Goal: Task Accomplishment & Management: Use online tool/utility

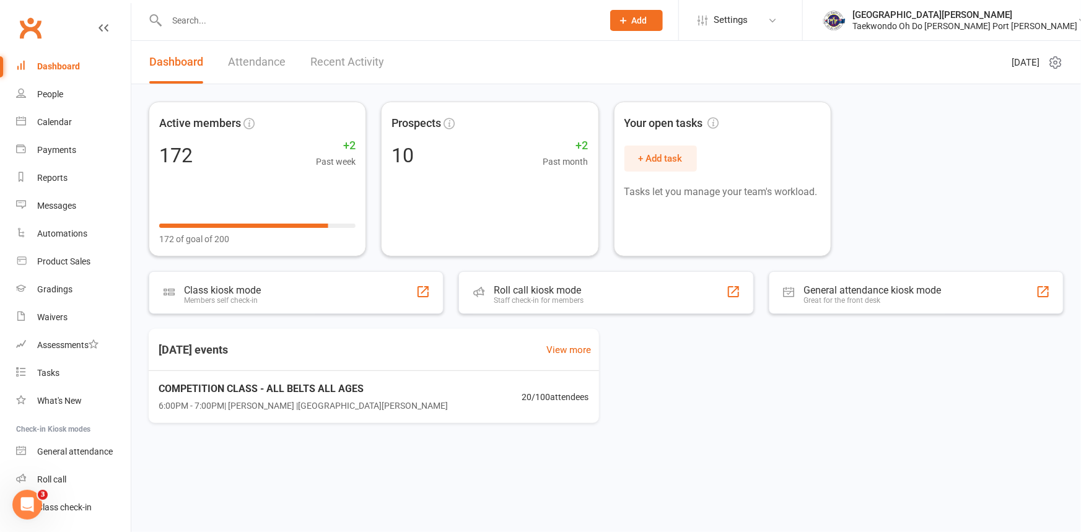
click at [75, 60] on link "Dashboard" at bounding box center [73, 67] width 115 height 28
click at [69, 61] on div "Dashboard" at bounding box center [58, 66] width 43 height 10
click at [198, 25] on input "text" at bounding box center [378, 20] width 431 height 17
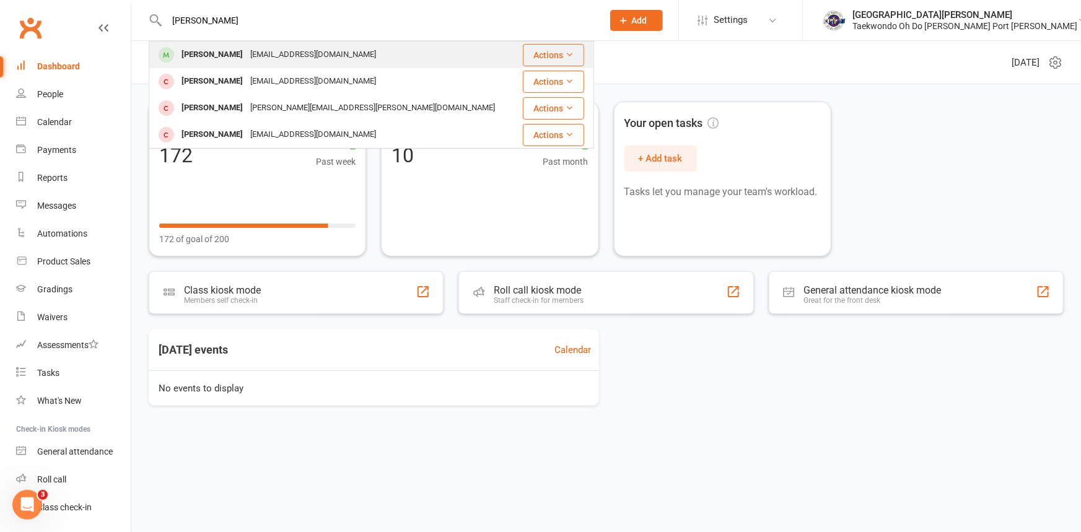
type input "xavier"
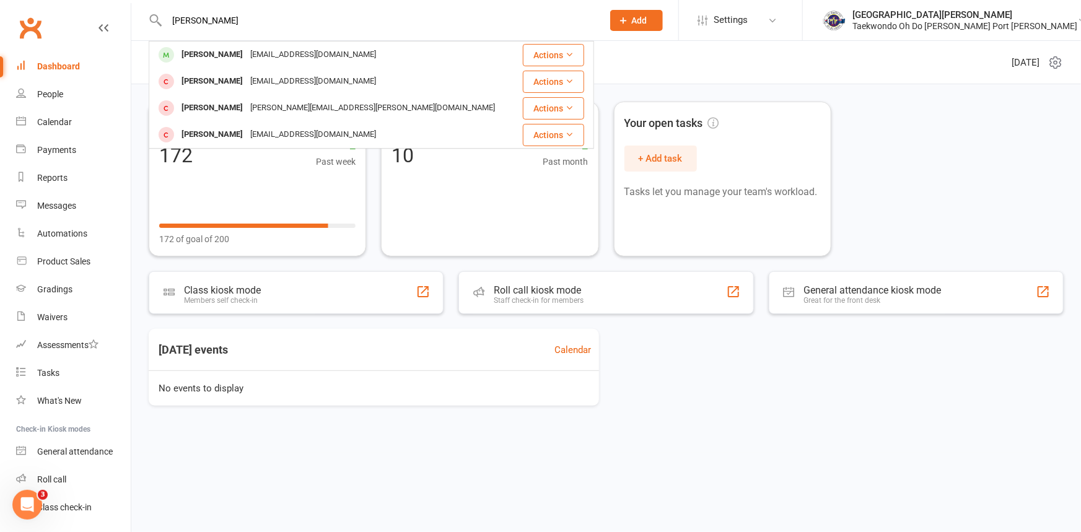
click at [192, 44] on div "Xavier Parry jacinta888@outlook.com" at bounding box center [334, 54] width 368 height 25
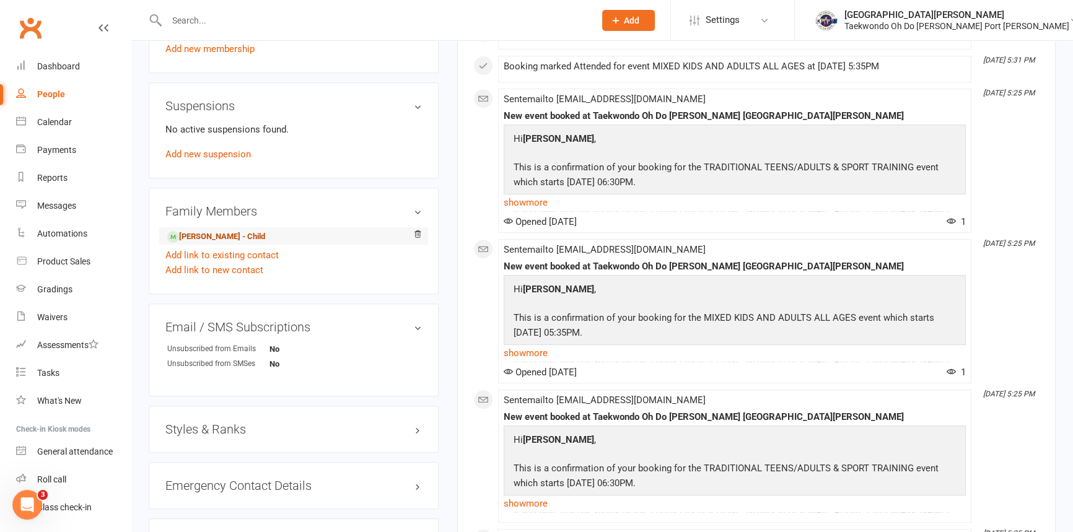
scroll to position [788, 0]
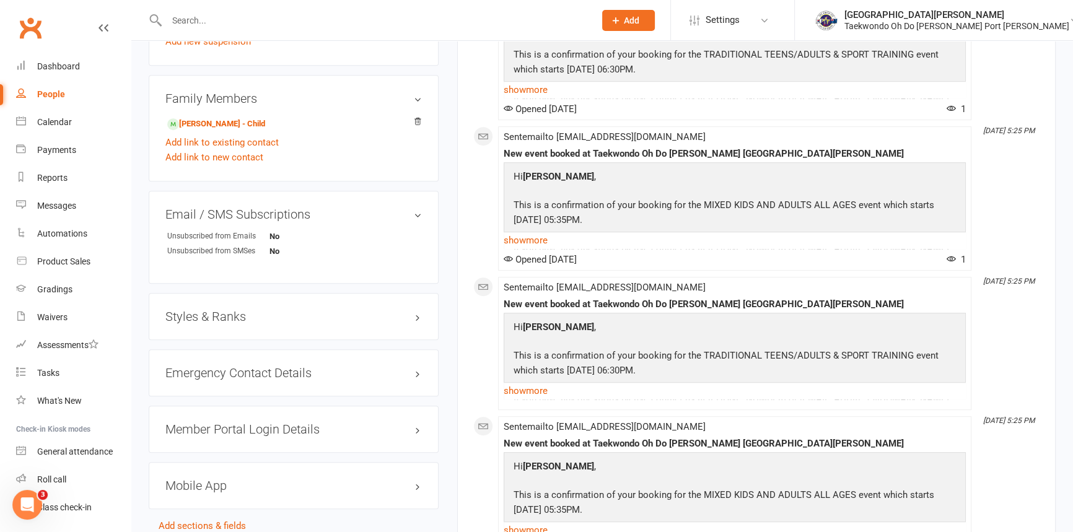
click at [232, 323] on h3 "Styles & Ranks" at bounding box center [293, 317] width 256 height 14
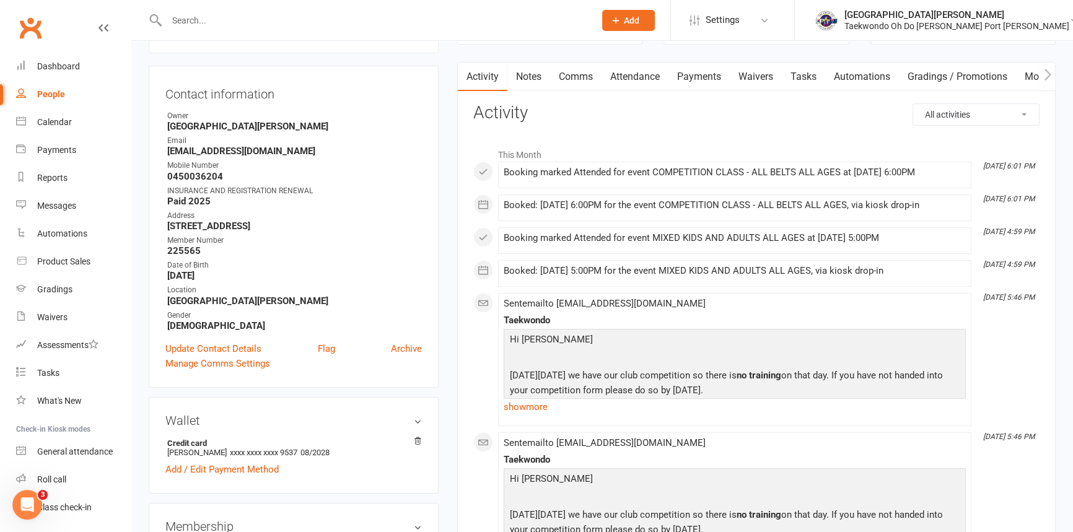
scroll to position [0, 0]
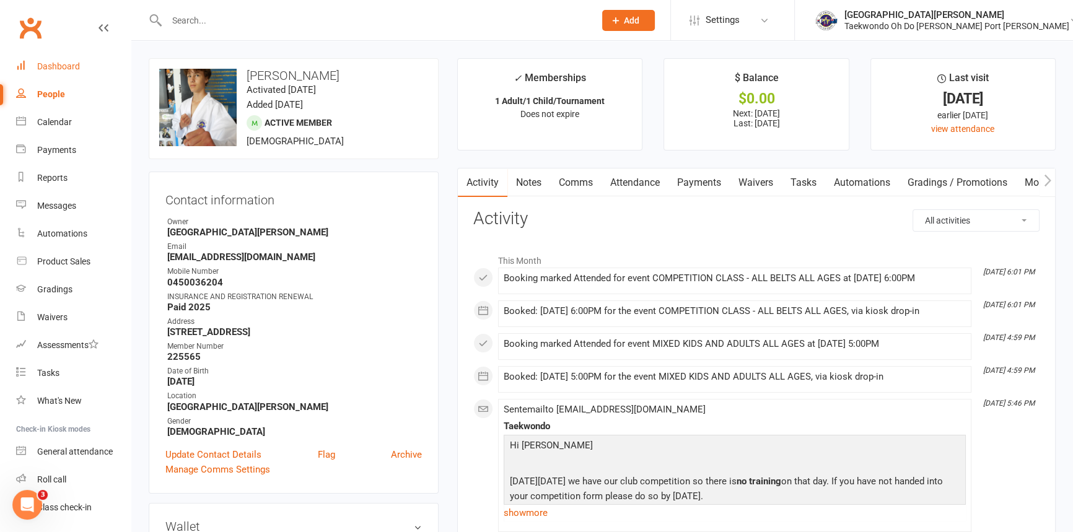
click at [74, 68] on div "Dashboard" at bounding box center [58, 66] width 43 height 10
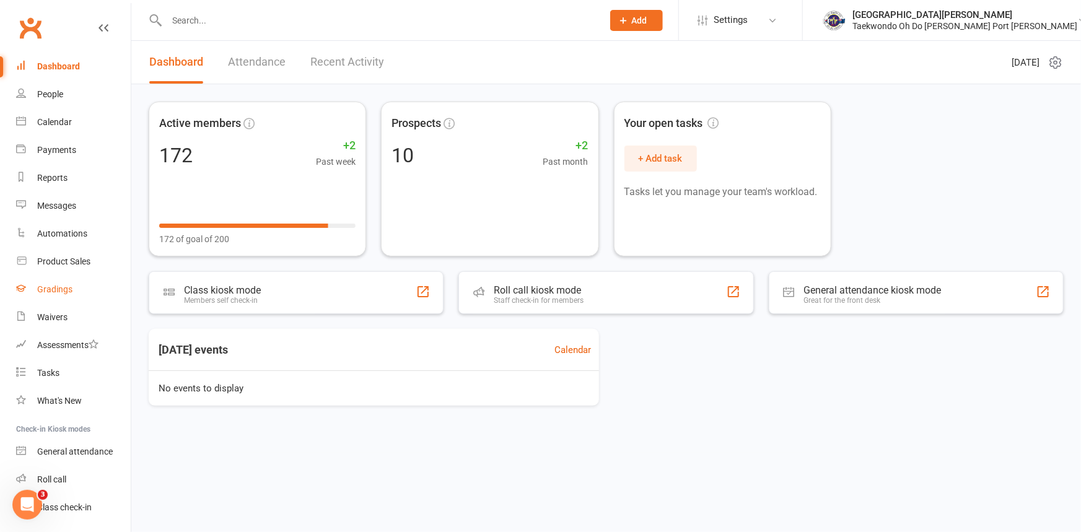
click at [61, 289] on div "Gradings" at bounding box center [54, 289] width 35 height 10
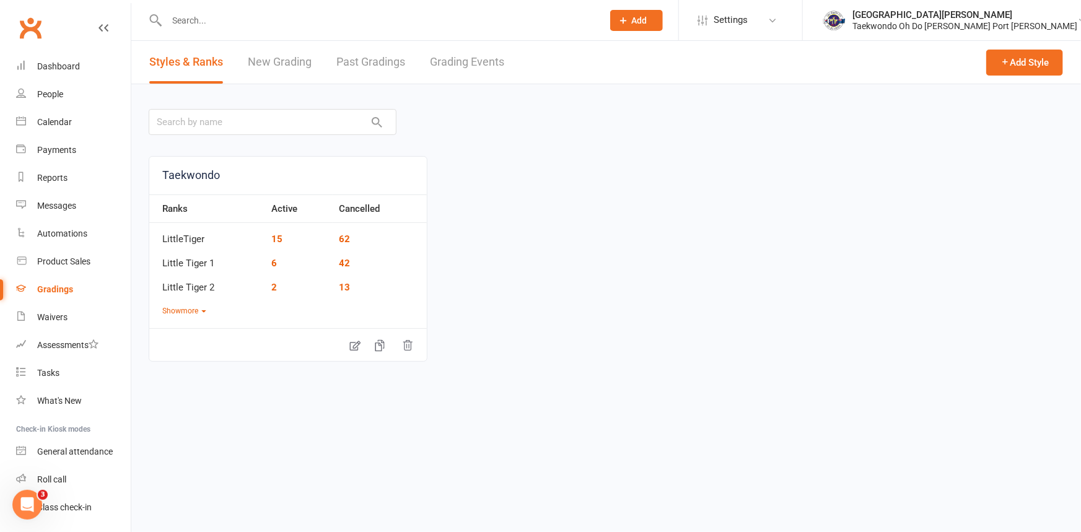
click at [390, 57] on link "Past Gradings" at bounding box center [370, 62] width 69 height 43
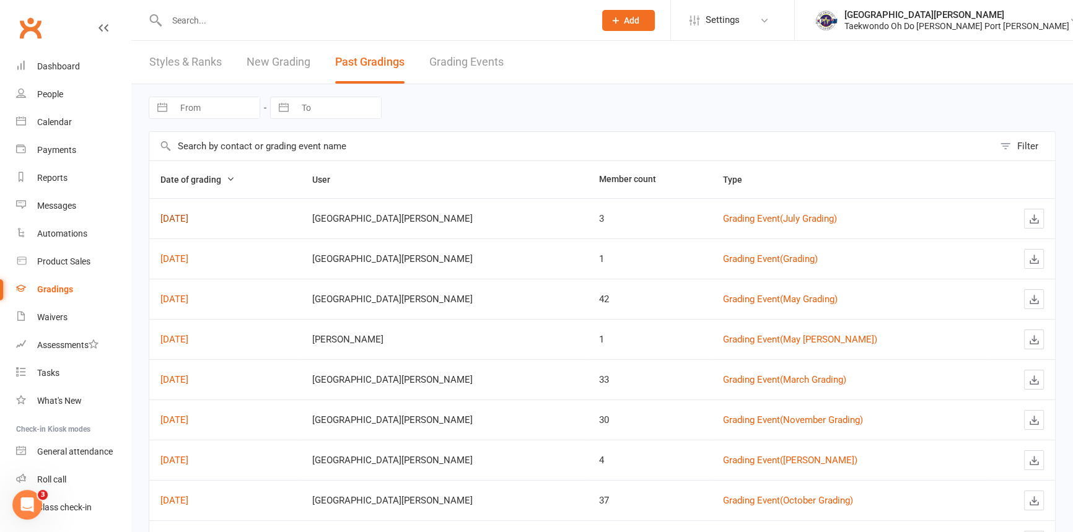
click at [188, 219] on link "Jul 26, 2025" at bounding box center [174, 218] width 28 height 11
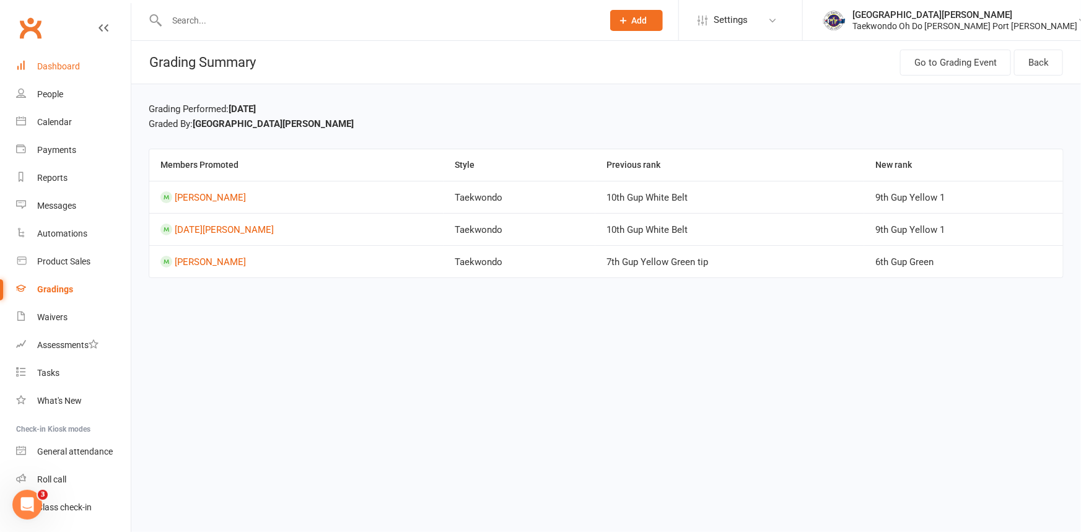
click at [62, 68] on div "Dashboard" at bounding box center [58, 66] width 43 height 10
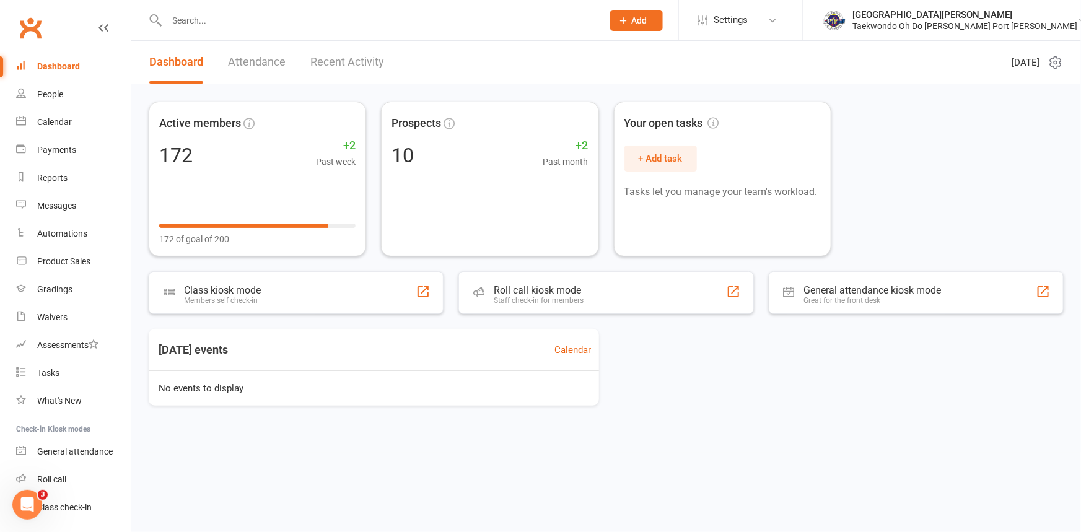
click at [258, 63] on link "Attendance" at bounding box center [257, 62] width 58 height 43
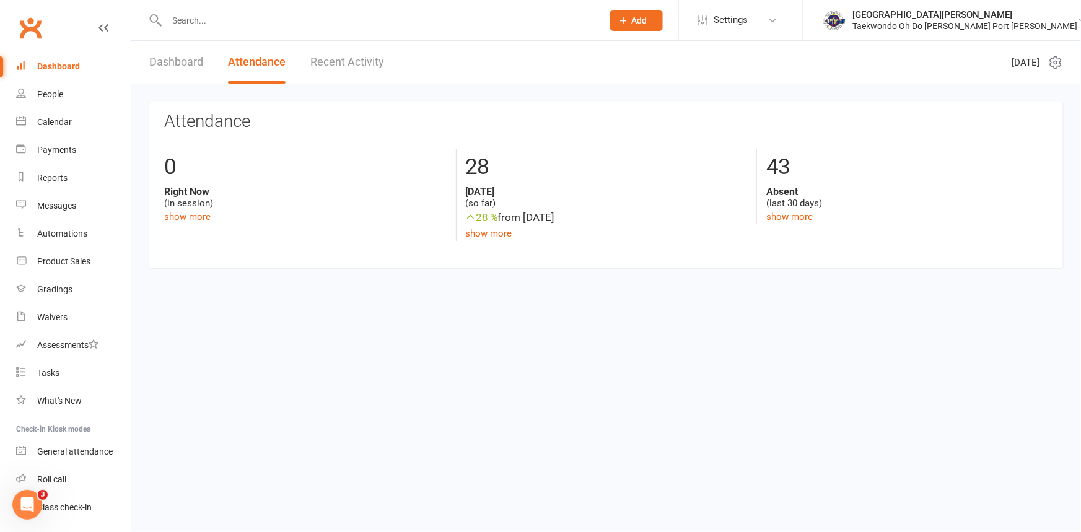
click at [349, 63] on link "Recent Activity" at bounding box center [347, 62] width 74 height 43
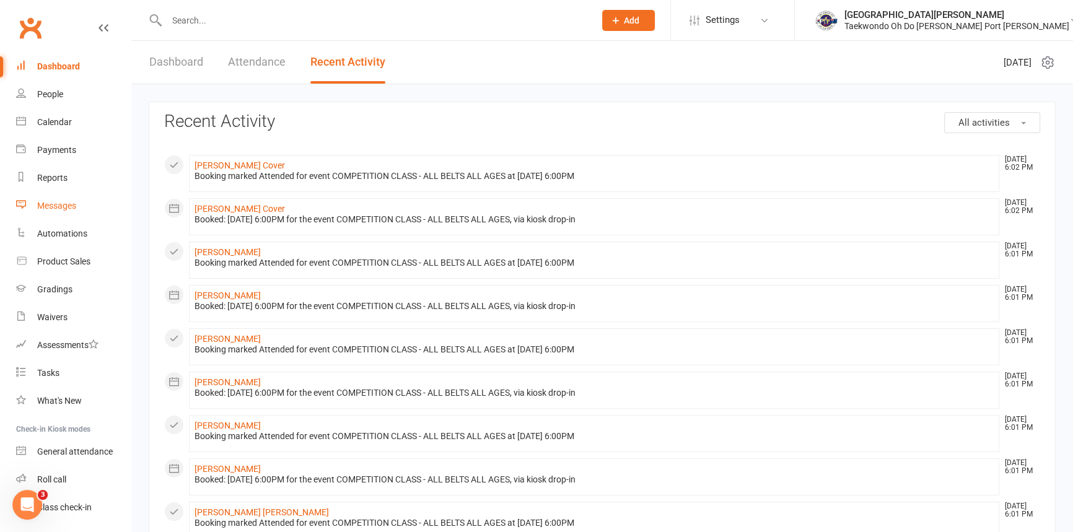
click at [68, 204] on div "Messages" at bounding box center [56, 206] width 39 height 10
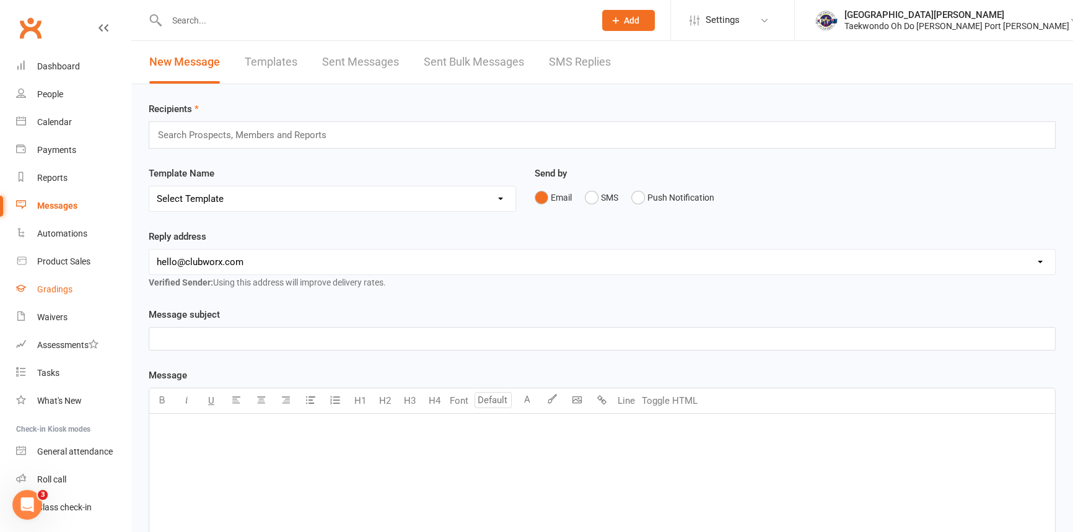
click at [65, 281] on link "Gradings" at bounding box center [73, 290] width 115 height 28
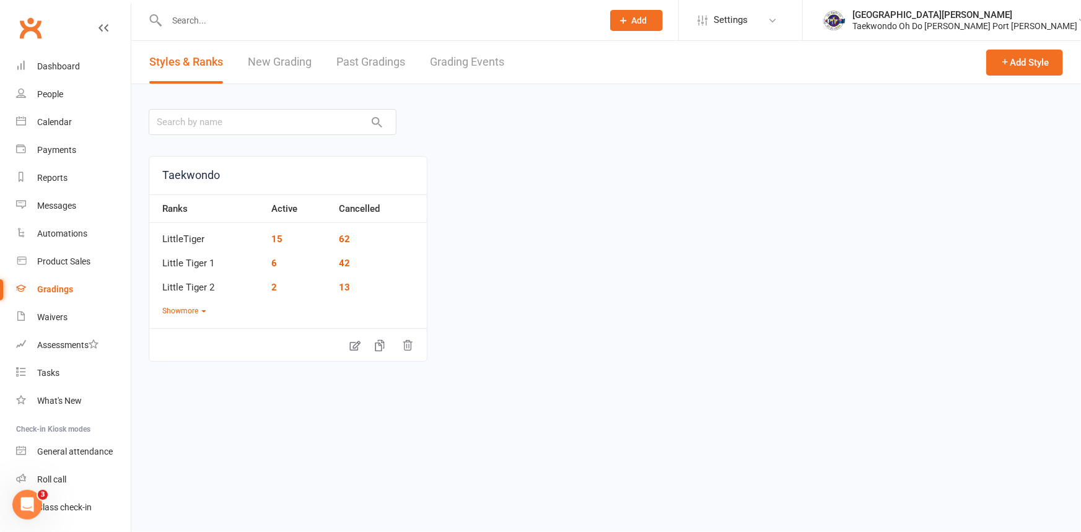
click at [360, 60] on link "Past Gradings" at bounding box center [370, 62] width 69 height 43
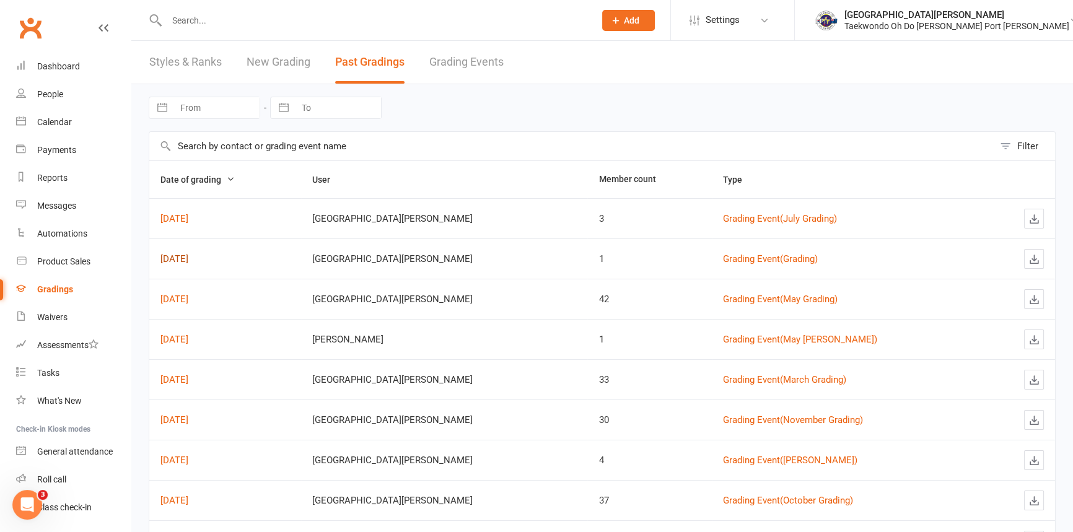
click at [188, 259] on link "Jun 10, 2025" at bounding box center [174, 258] width 28 height 11
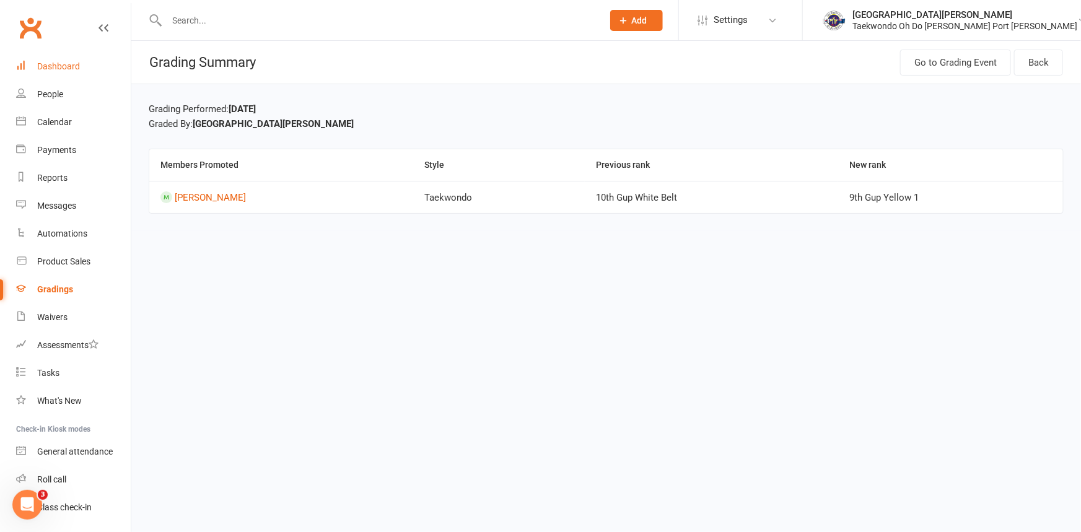
click at [63, 59] on link "Dashboard" at bounding box center [73, 67] width 115 height 28
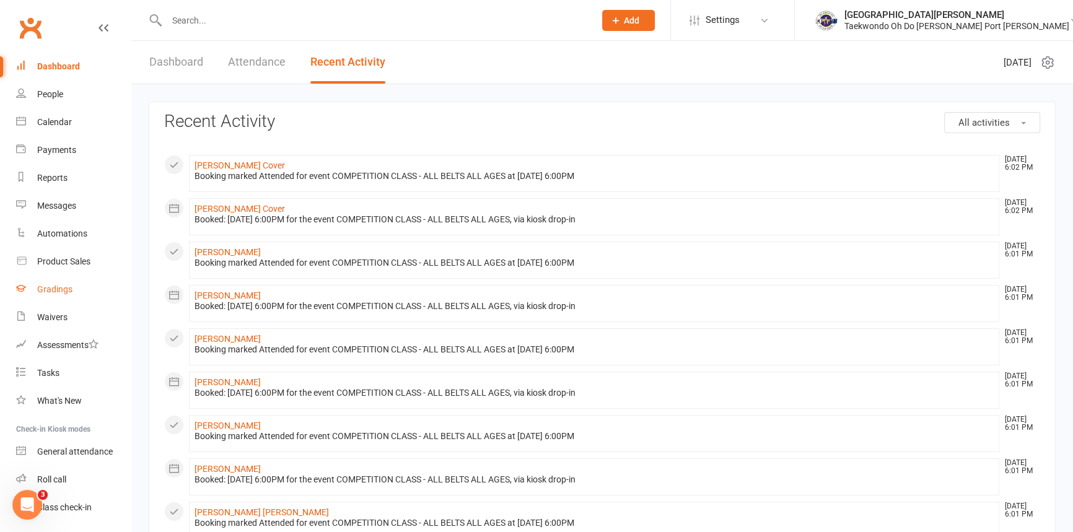
click at [64, 287] on div "Gradings" at bounding box center [54, 289] width 35 height 10
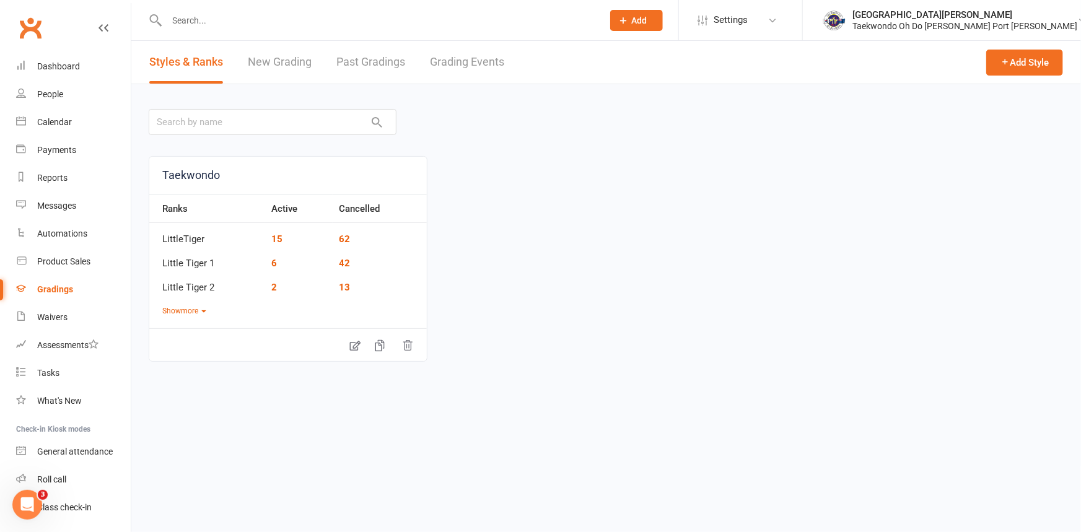
click at [466, 53] on link "Grading Events" at bounding box center [467, 62] width 74 height 43
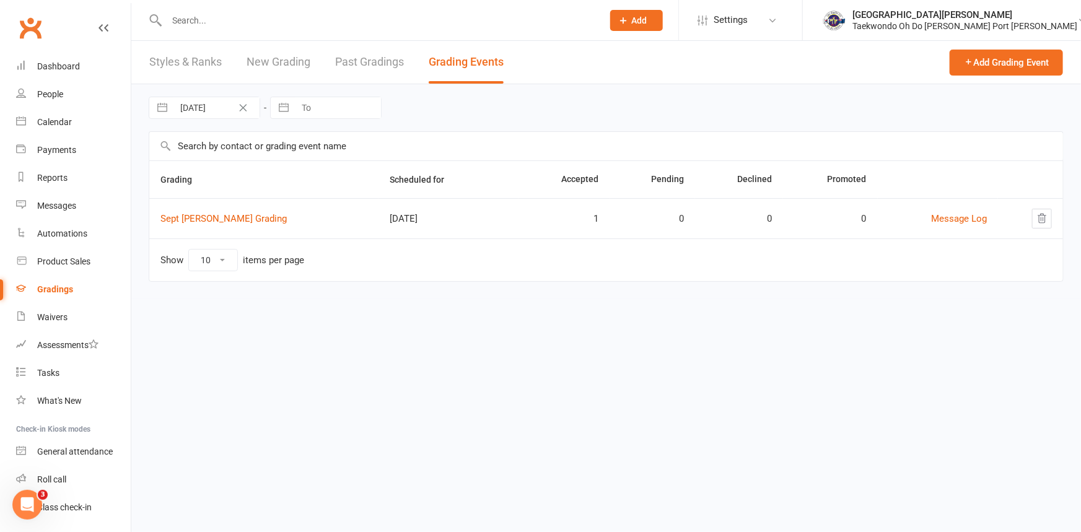
click at [287, 61] on link "New Grading" at bounding box center [278, 62] width 64 height 43
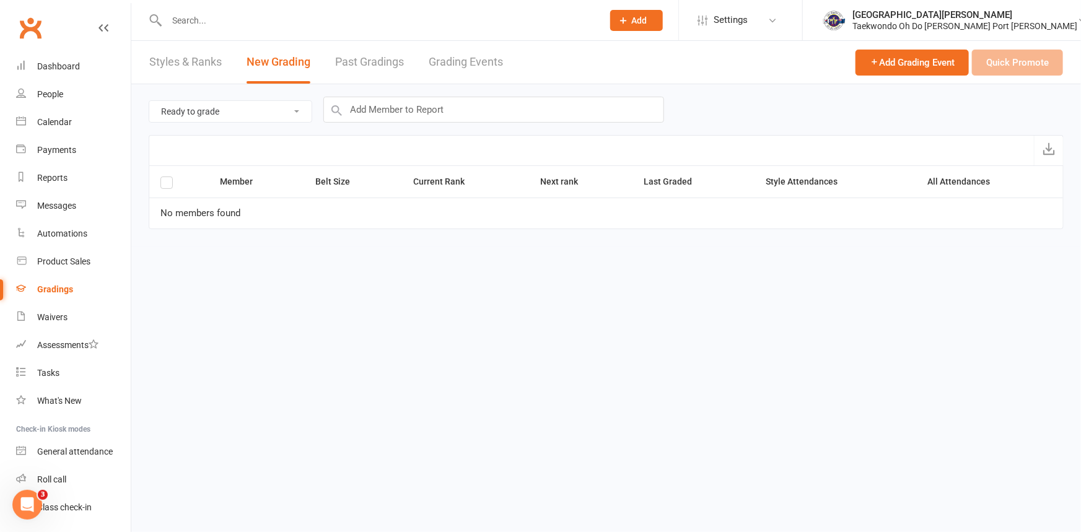
click at [360, 58] on link "Past Gradings" at bounding box center [369, 62] width 69 height 43
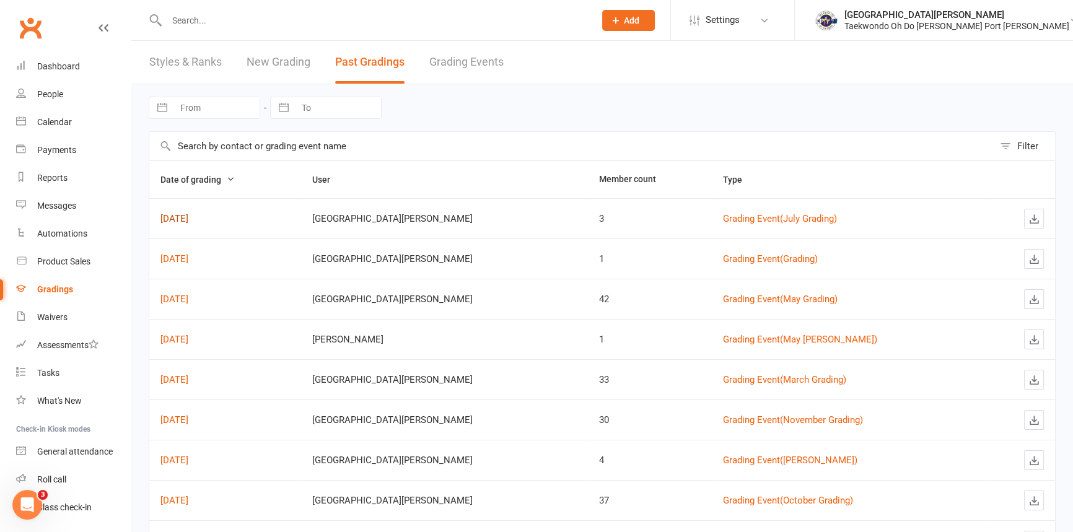
click at [188, 216] on link "Jul 26, 2025" at bounding box center [174, 218] width 28 height 11
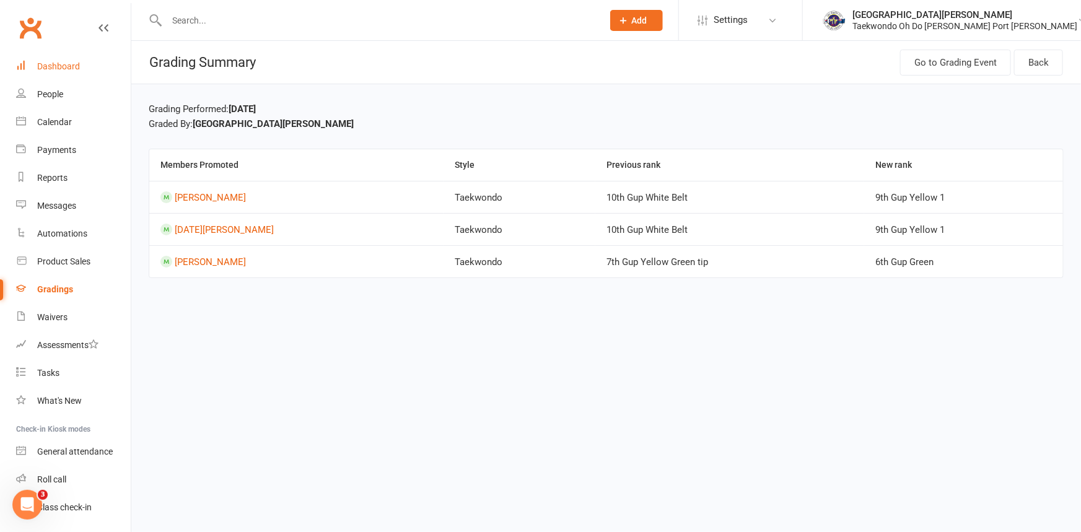
click at [66, 62] on div "Dashboard" at bounding box center [58, 66] width 43 height 10
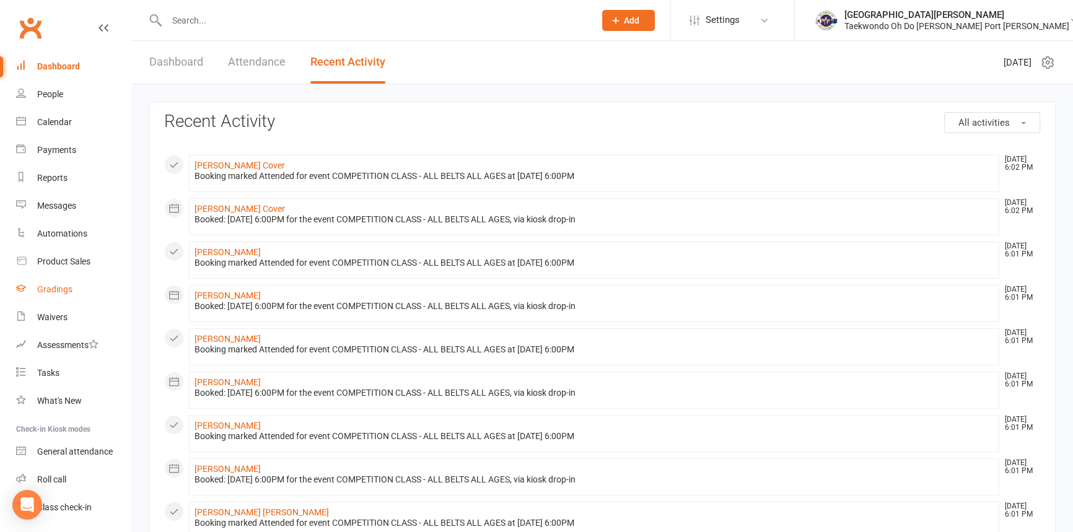
click at [72, 284] on div "Gradings" at bounding box center [54, 289] width 35 height 10
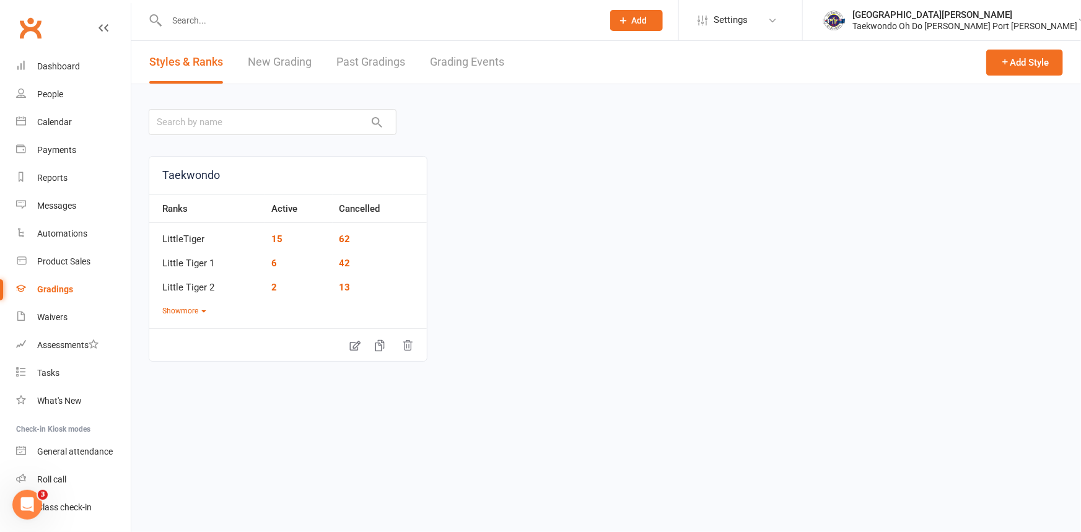
click at [368, 62] on link "Past Gradings" at bounding box center [370, 62] width 69 height 43
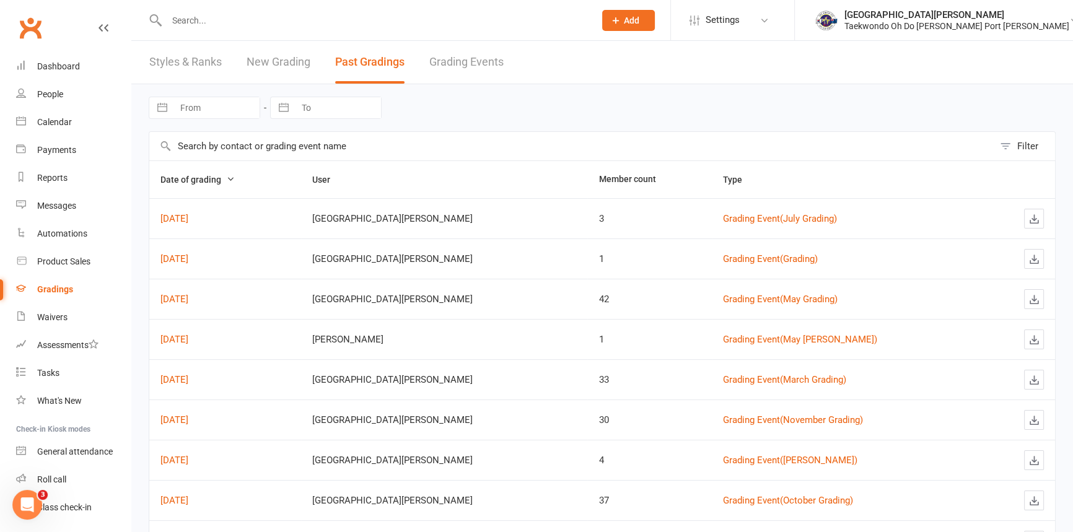
click at [653, 124] on div "Navigate forward to interact with the calendar and select a date. Press the que…" at bounding box center [602, 107] width 907 height 47
click at [188, 219] on link "Jul 26, 2025" at bounding box center [174, 218] width 28 height 11
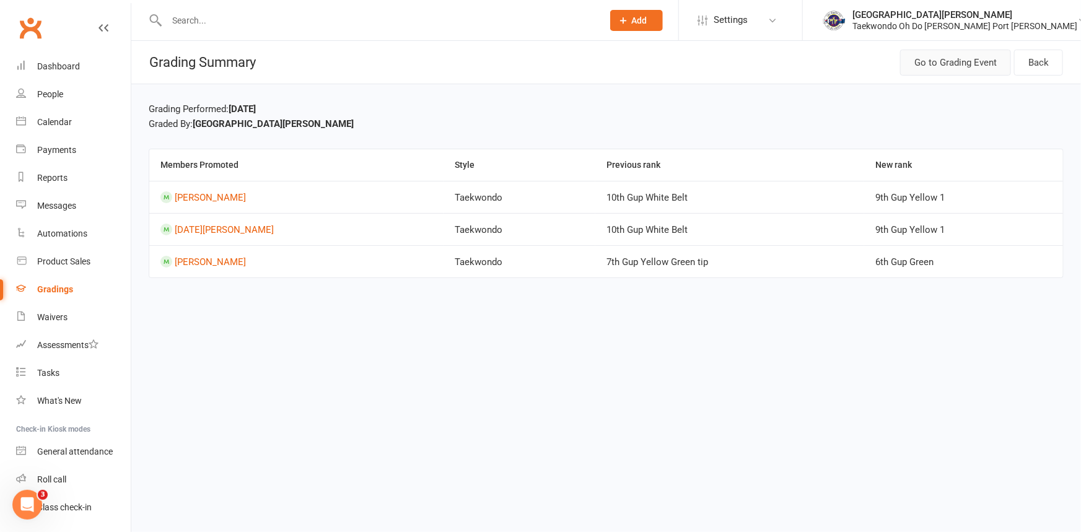
click at [962, 60] on link "Go to Grading Event" at bounding box center [955, 63] width 111 height 26
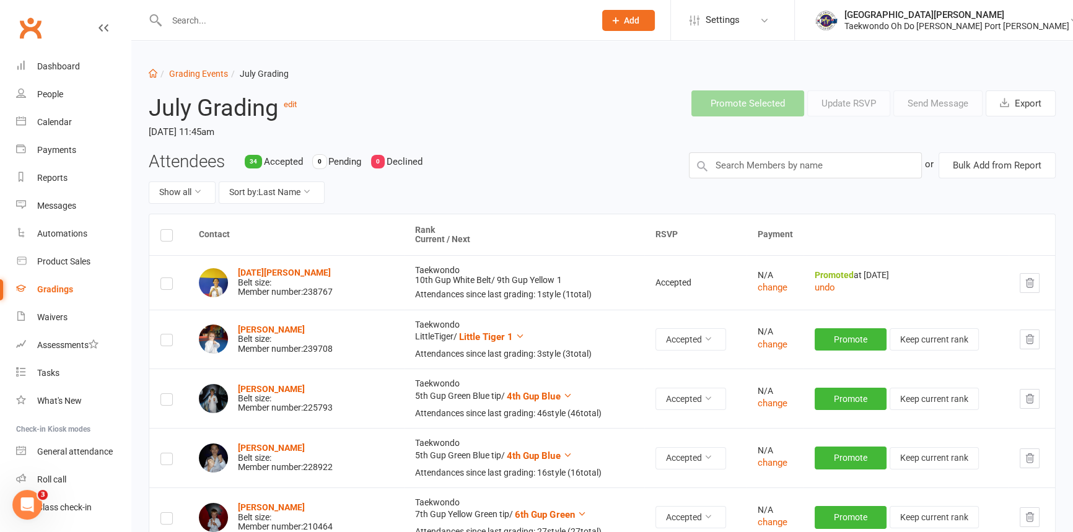
click at [167, 237] on label at bounding box center [166, 237] width 12 height 0
click at [167, 230] on input "checkbox" at bounding box center [166, 230] width 12 height 0
click at [167, 285] on label at bounding box center [166, 285] width 12 height 0
click at [167, 278] on input "checkbox" at bounding box center [166, 278] width 12 height 0
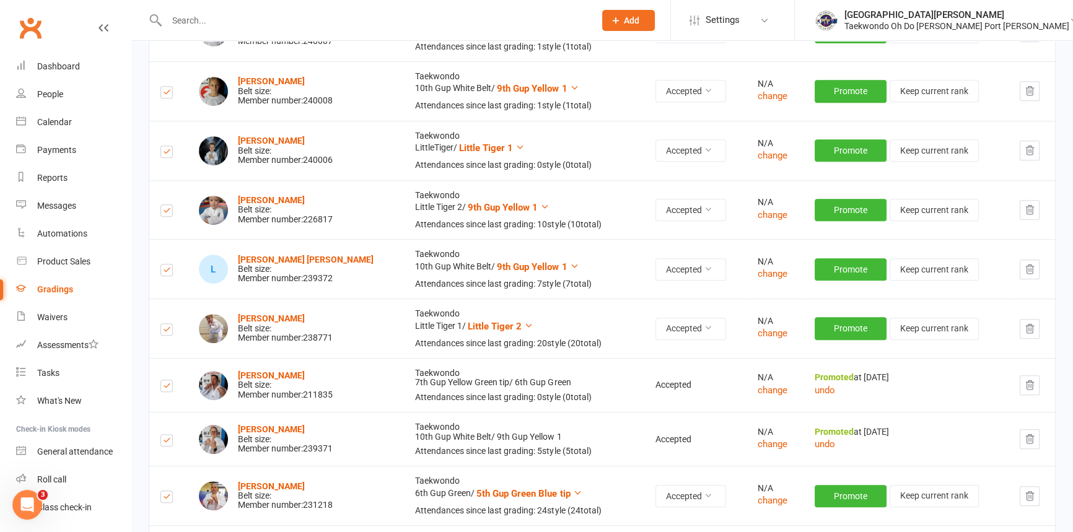
scroll to position [731, 0]
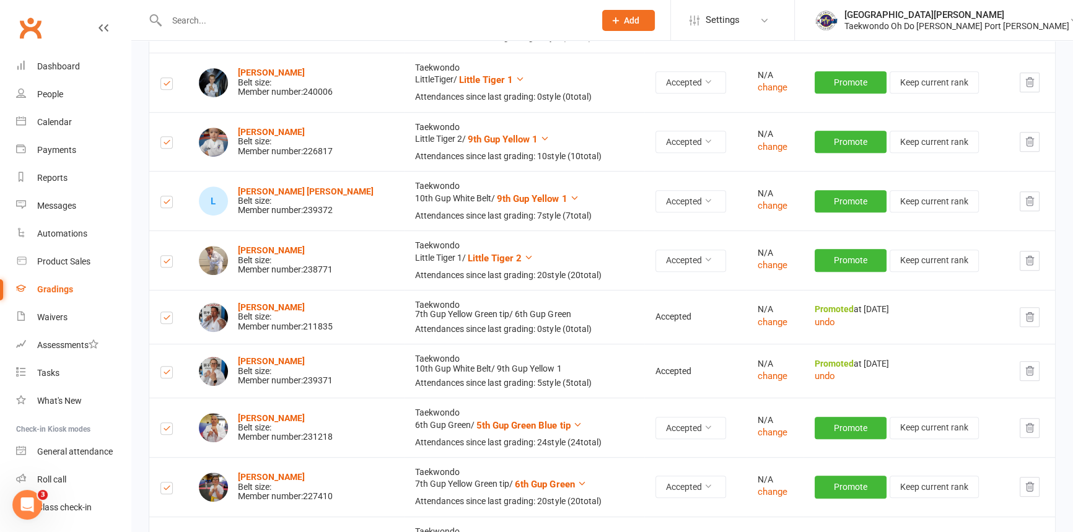
click at [168, 320] on label at bounding box center [166, 320] width 12 height 0
click at [168, 312] on input "checkbox" at bounding box center [166, 312] width 12 height 0
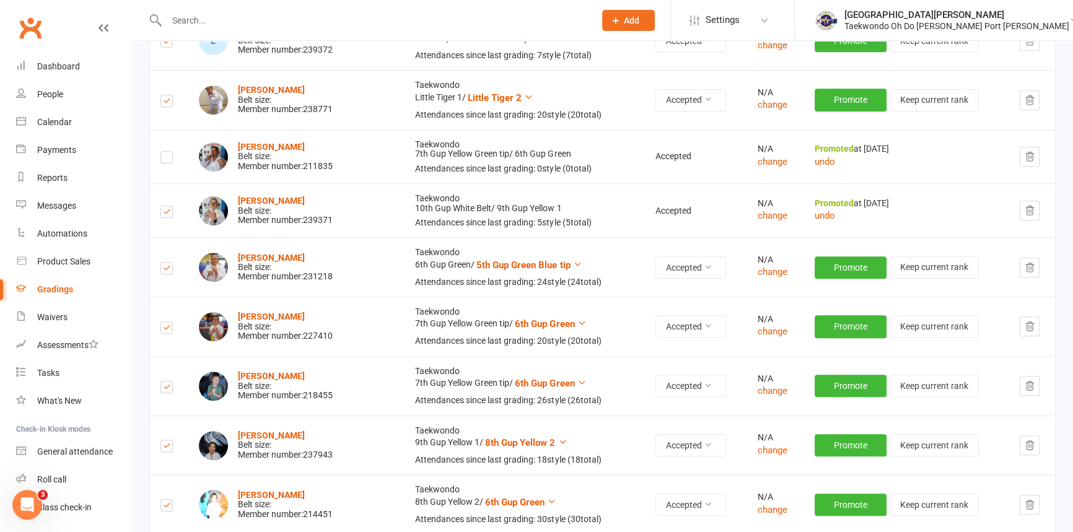
scroll to position [900, 0]
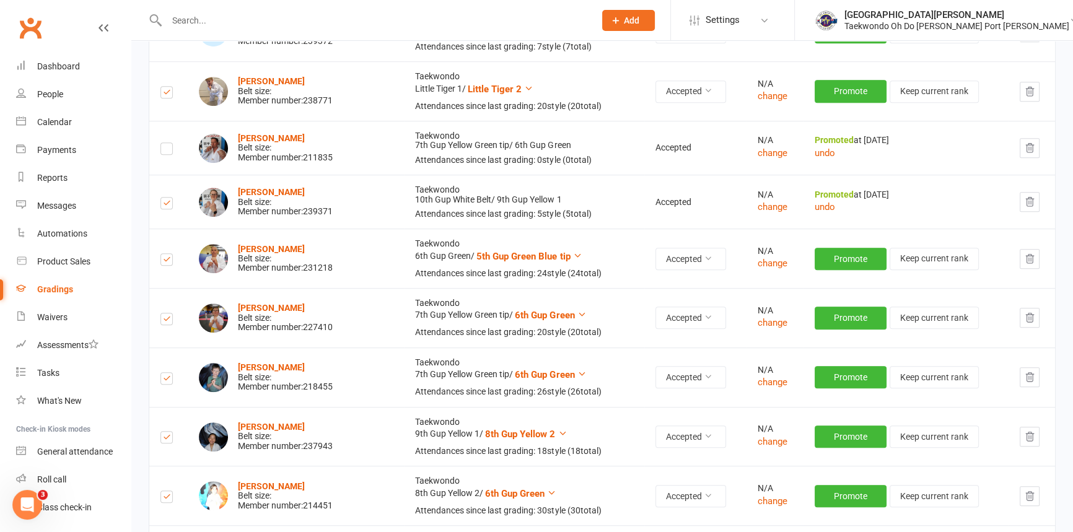
click at [167, 205] on label at bounding box center [166, 205] width 12 height 0
click at [167, 198] on input "checkbox" at bounding box center [166, 198] width 12 height 0
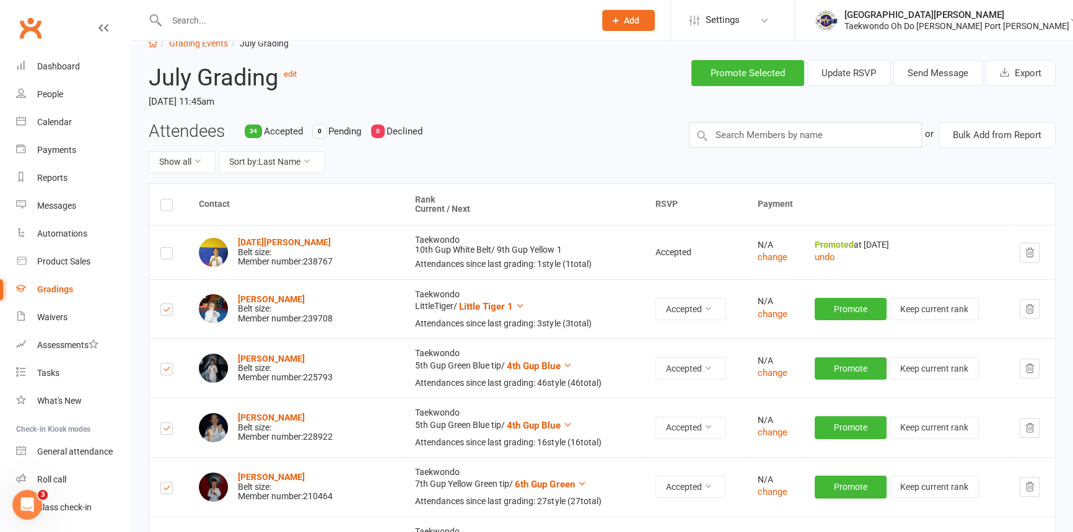
scroll to position [0, 0]
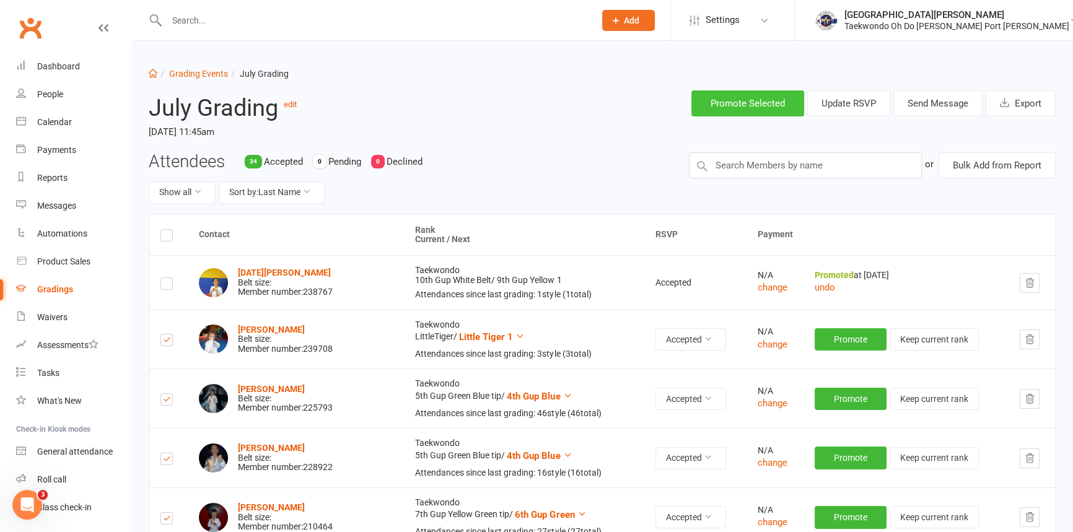
drag, startPoint x: 763, startPoint y: 100, endPoint x: 730, endPoint y: 105, distance: 33.2
click at [764, 99] on button "Promote Selected" at bounding box center [747, 103] width 113 height 26
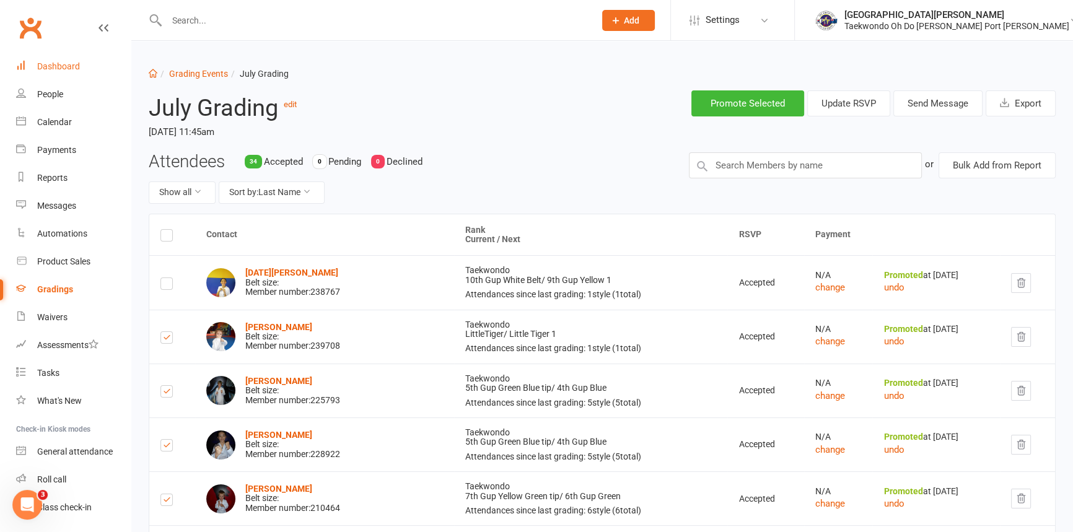
click at [67, 64] on div "Dashboard" at bounding box center [58, 66] width 43 height 10
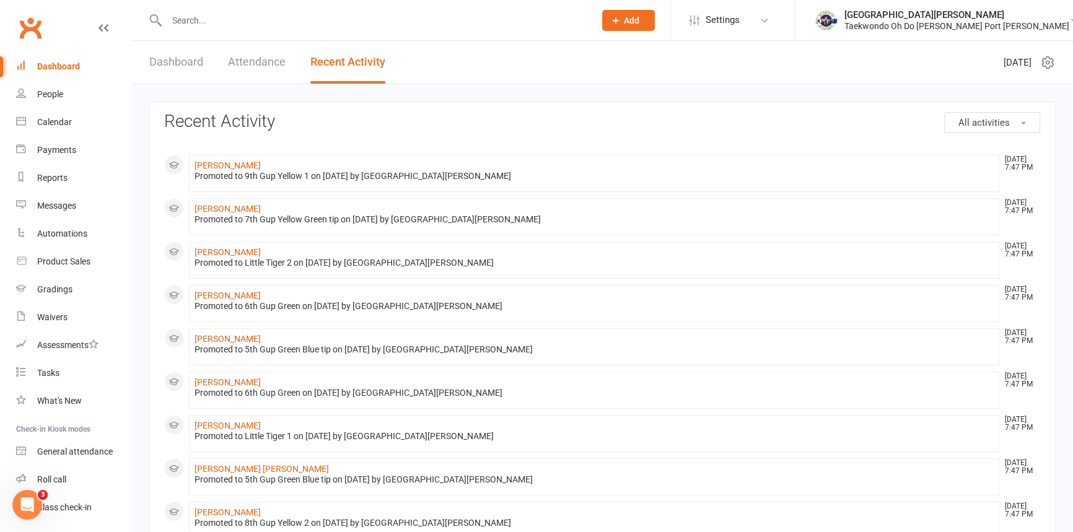
click at [214, 24] on input "text" at bounding box center [374, 20] width 423 height 17
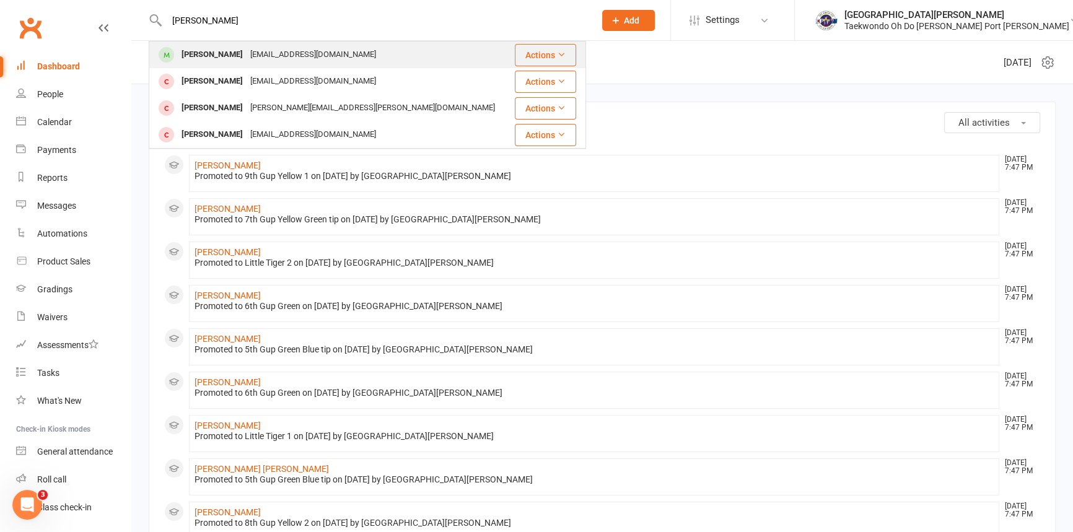
type input "xavier"
click at [223, 46] on div "[PERSON_NAME]" at bounding box center [212, 55] width 69 height 18
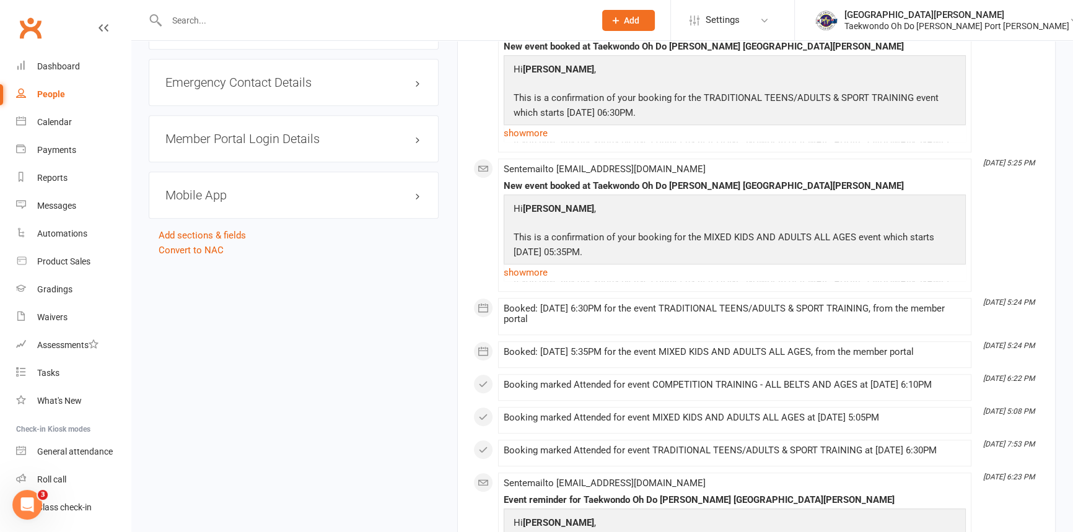
scroll to position [1070, 0]
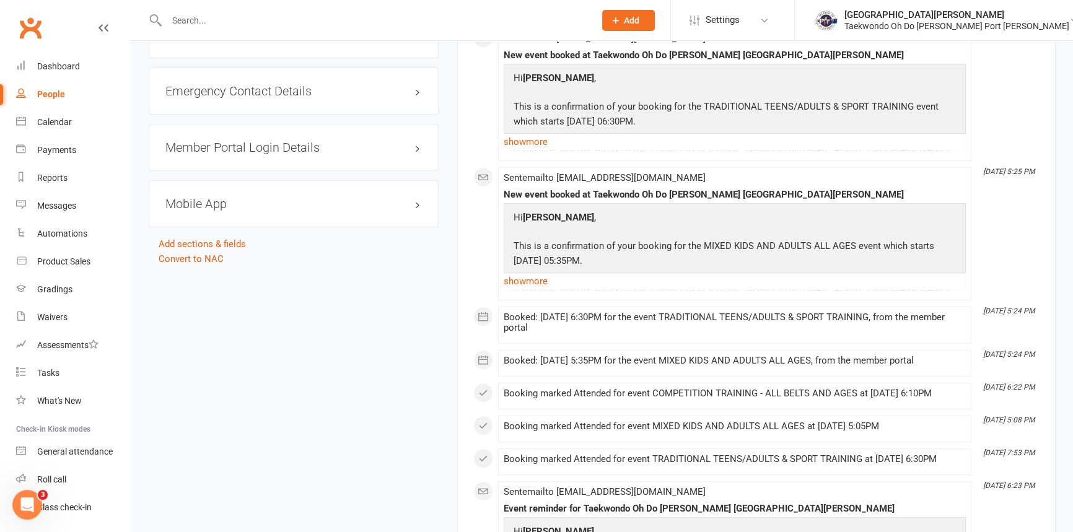
click at [211, 211] on h3 "Mobile App" at bounding box center [293, 204] width 256 height 14
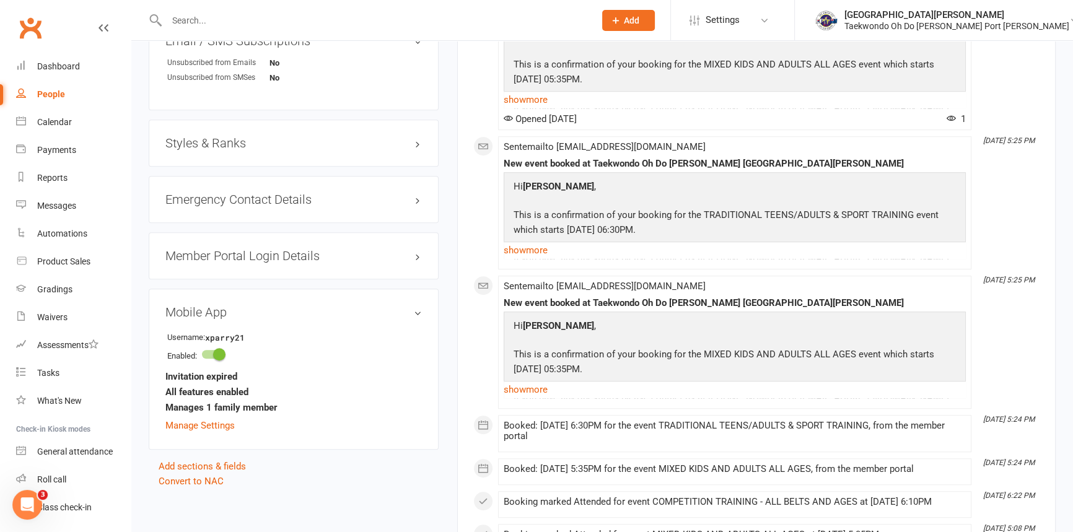
scroll to position [957, 0]
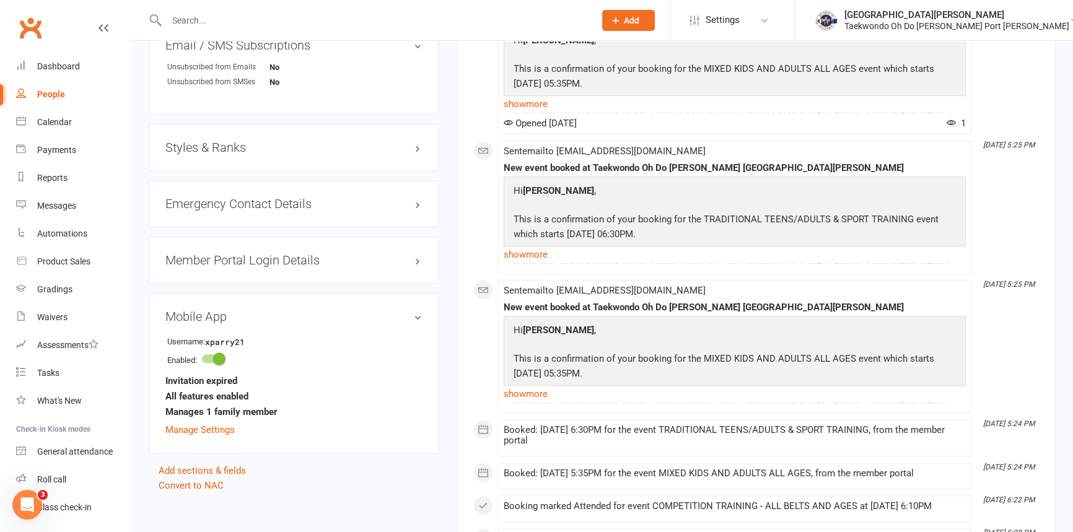
click at [230, 154] on h3 "Styles & Ranks" at bounding box center [293, 148] width 256 height 14
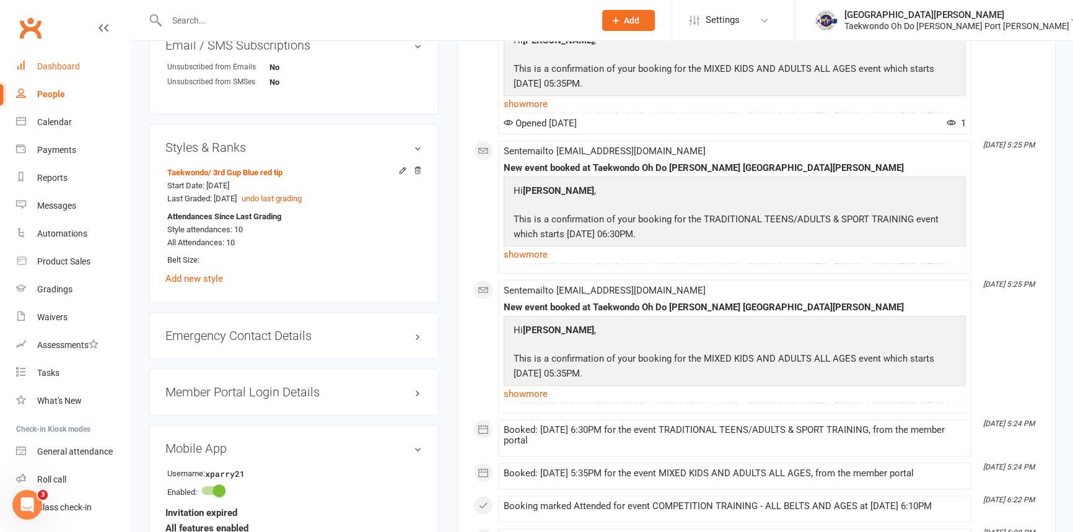
click at [74, 63] on div "Dashboard" at bounding box center [58, 66] width 43 height 10
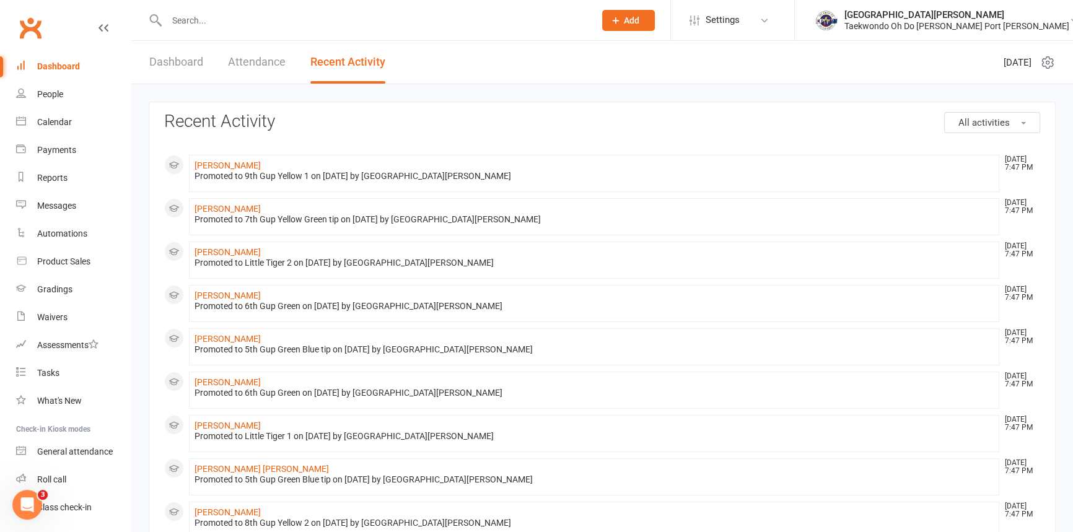
click at [186, 55] on link "Dashboard" at bounding box center [176, 62] width 54 height 43
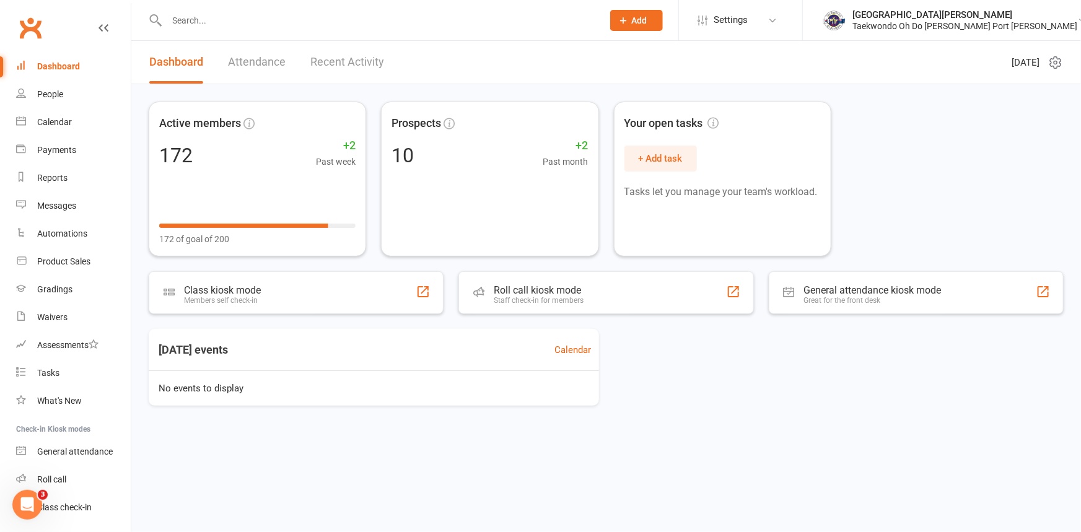
click at [273, 56] on link "Attendance" at bounding box center [257, 62] width 58 height 43
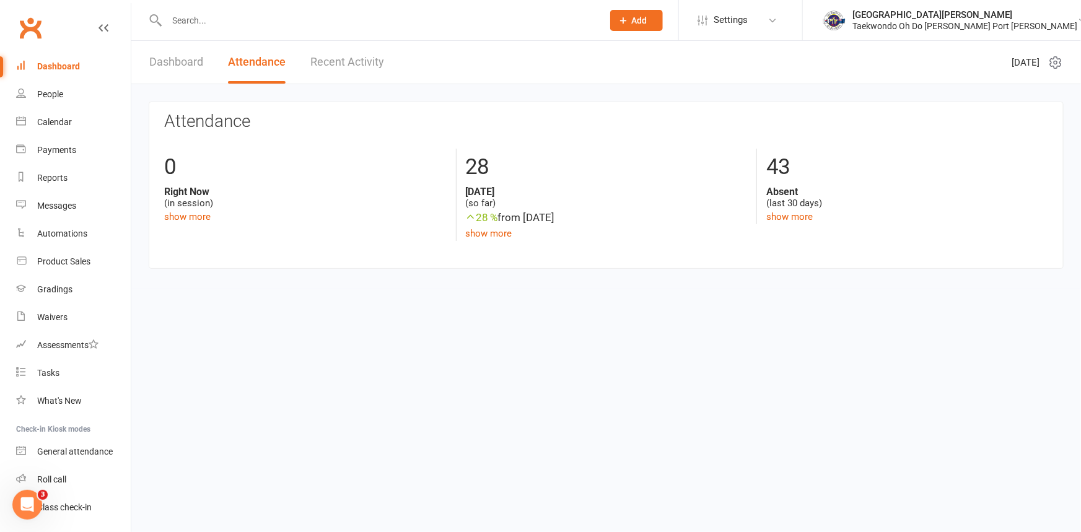
click at [191, 57] on link "Dashboard" at bounding box center [176, 62] width 54 height 43
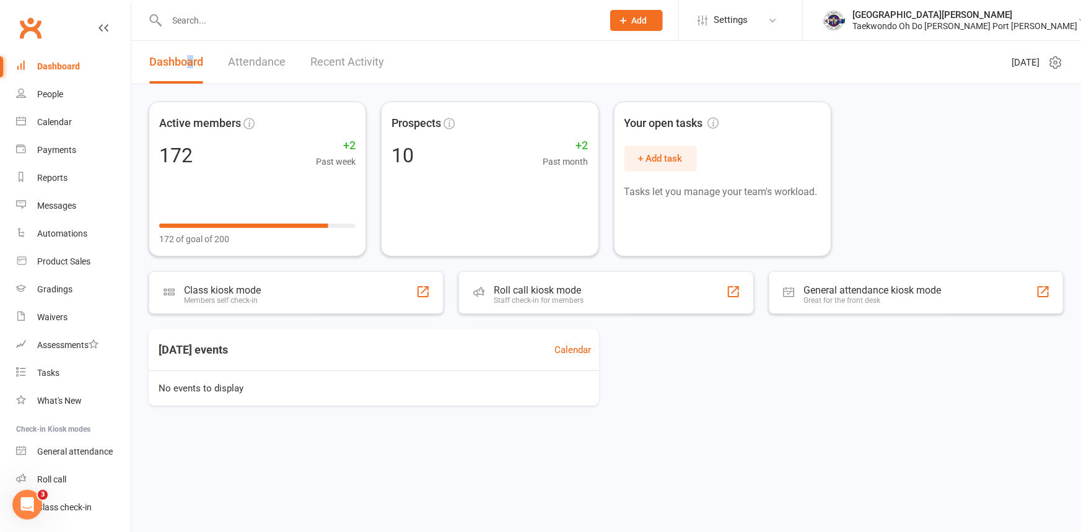
click at [71, 67] on div "Dashboard" at bounding box center [58, 66] width 43 height 10
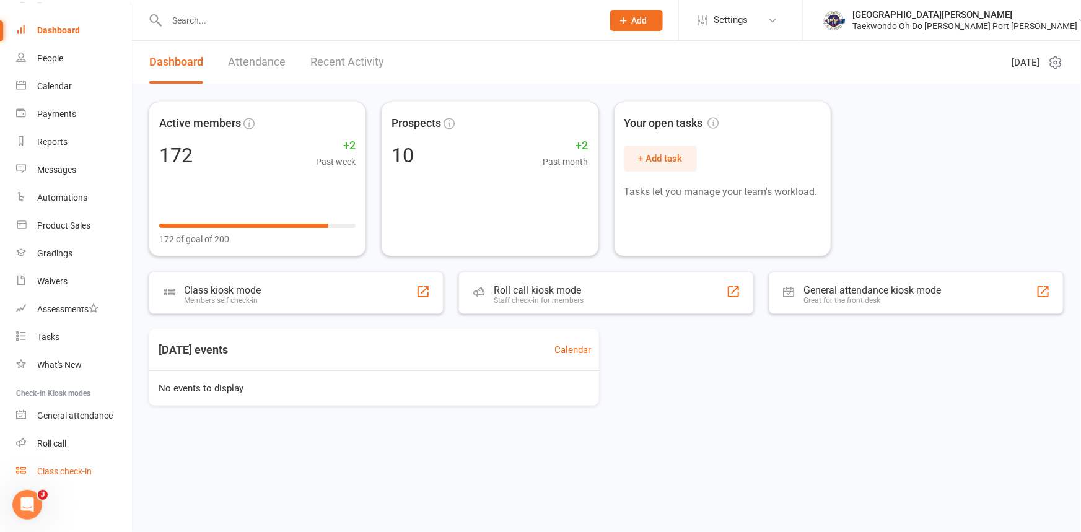
click at [81, 469] on div "Class check-in" at bounding box center [64, 471] width 54 height 10
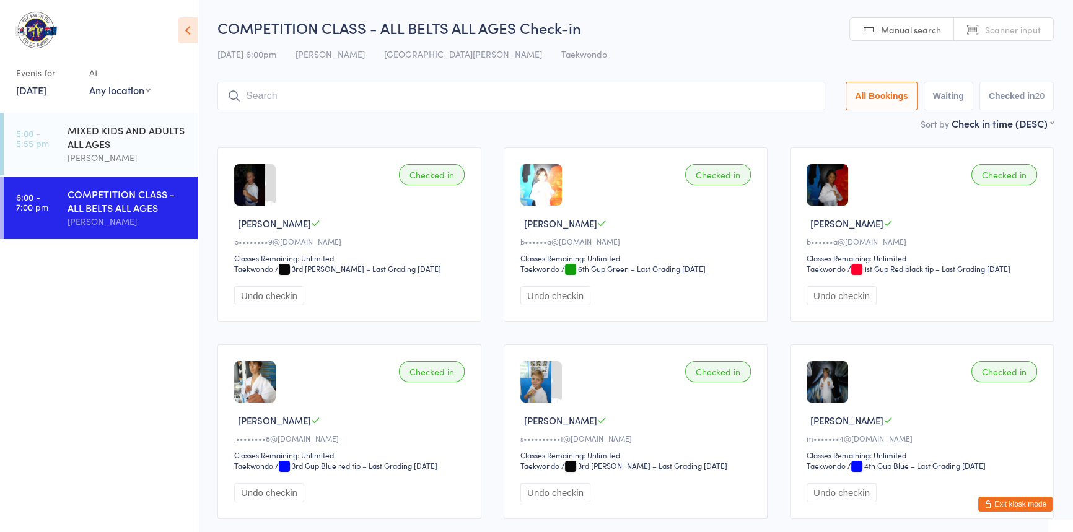
click at [300, 98] on input "search" at bounding box center [521, 96] width 608 height 28
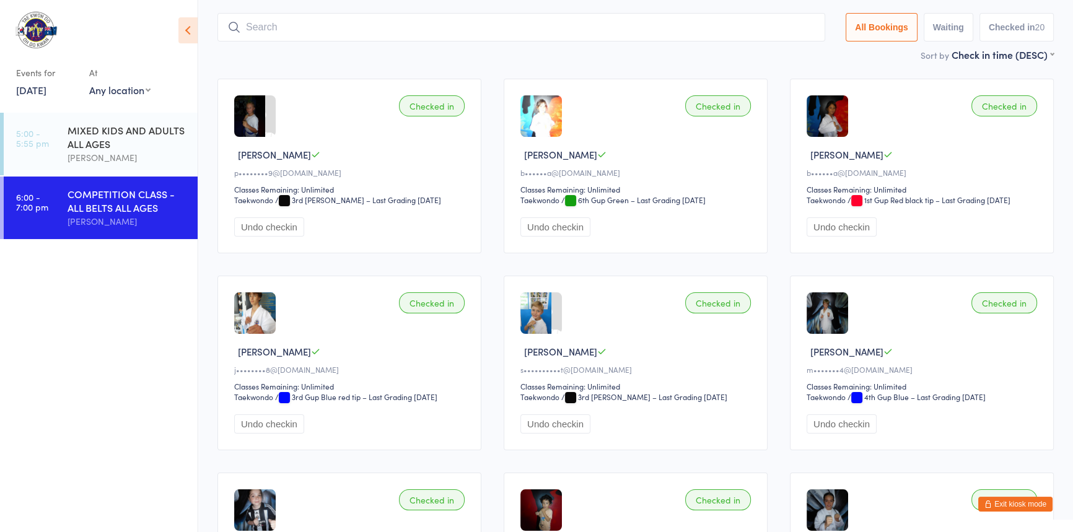
scroll to position [82, 0]
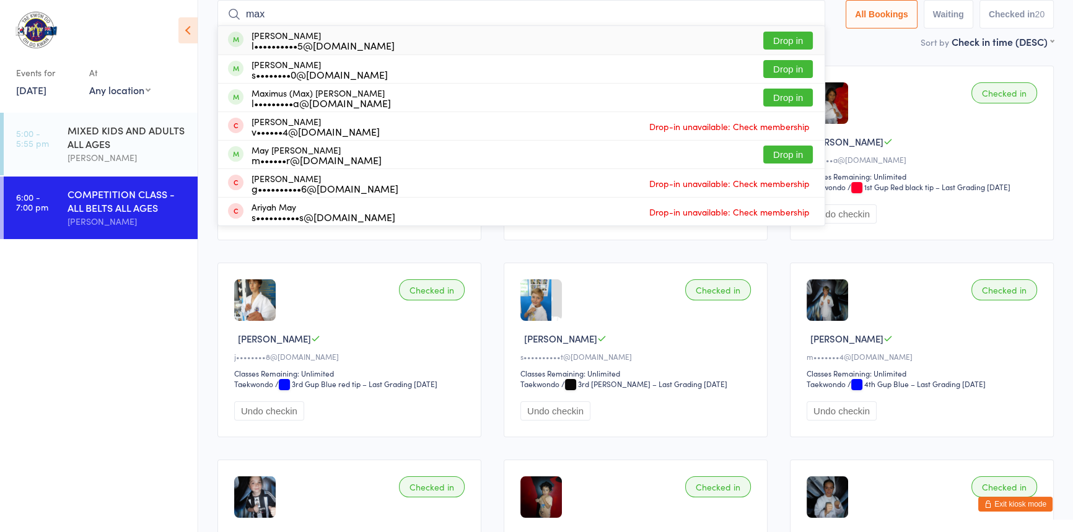
type input "max"
click at [763, 37] on button "Drop in" at bounding box center [788, 41] width 50 height 18
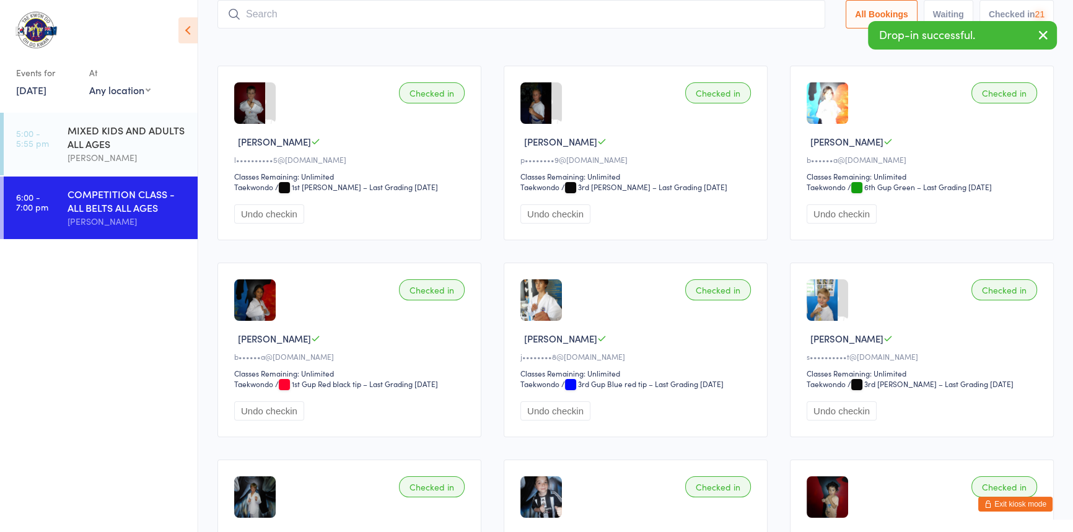
click at [281, 18] on input "search" at bounding box center [521, 14] width 608 height 28
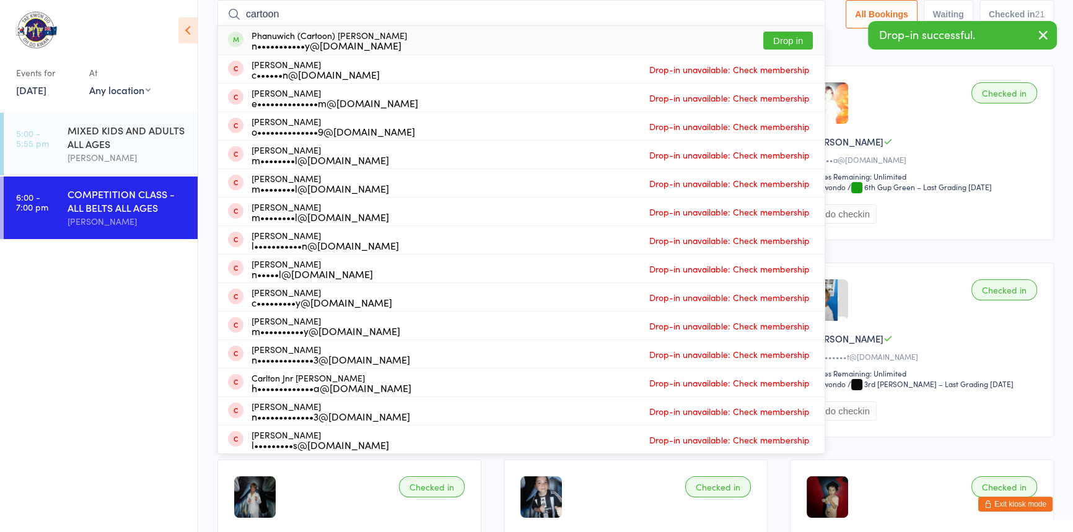
type input "cartoon"
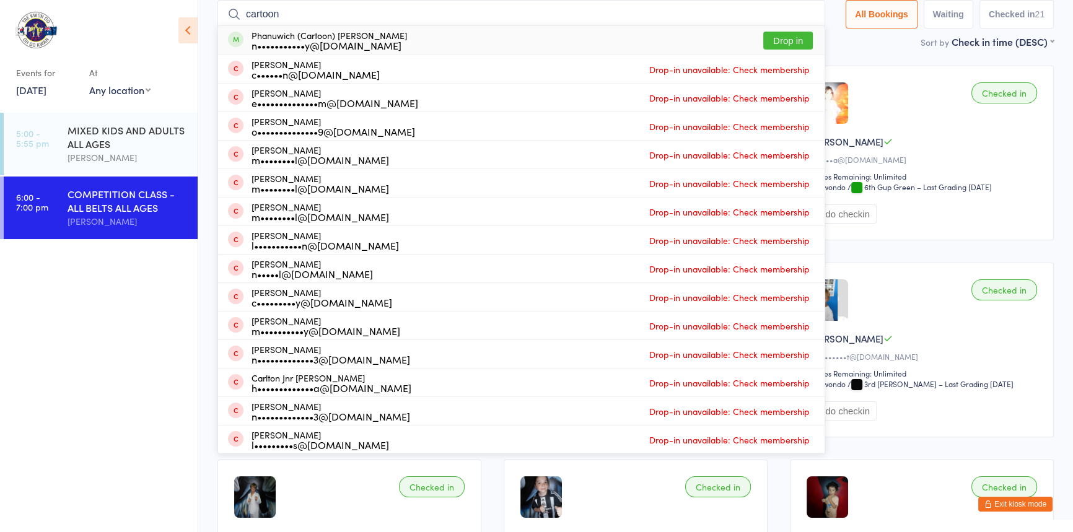
click at [763, 45] on button "Drop in" at bounding box center [788, 41] width 50 height 18
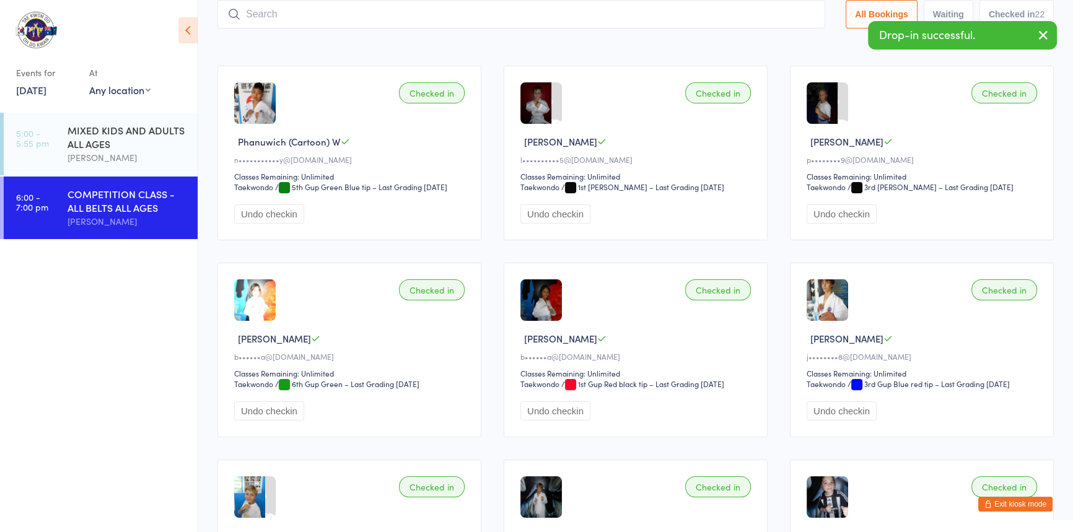
click at [984, 502] on icon "button" at bounding box center [987, 503] width 7 height 7
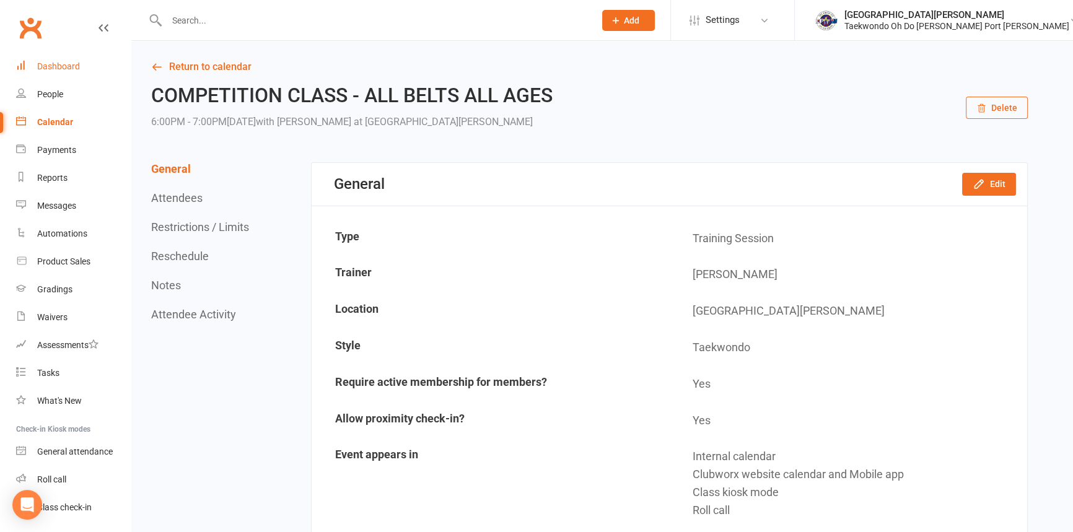
click at [60, 64] on div "Dashboard" at bounding box center [58, 66] width 43 height 10
